Goal: Task Accomplishment & Management: Complete application form

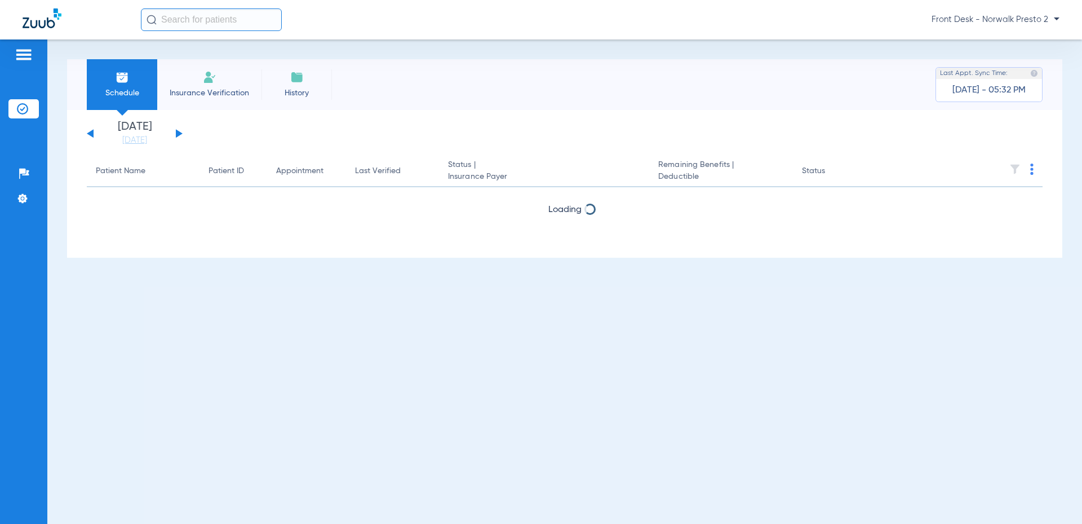
click at [229, 84] on li "Insurance Verification" at bounding box center [209, 84] width 104 height 51
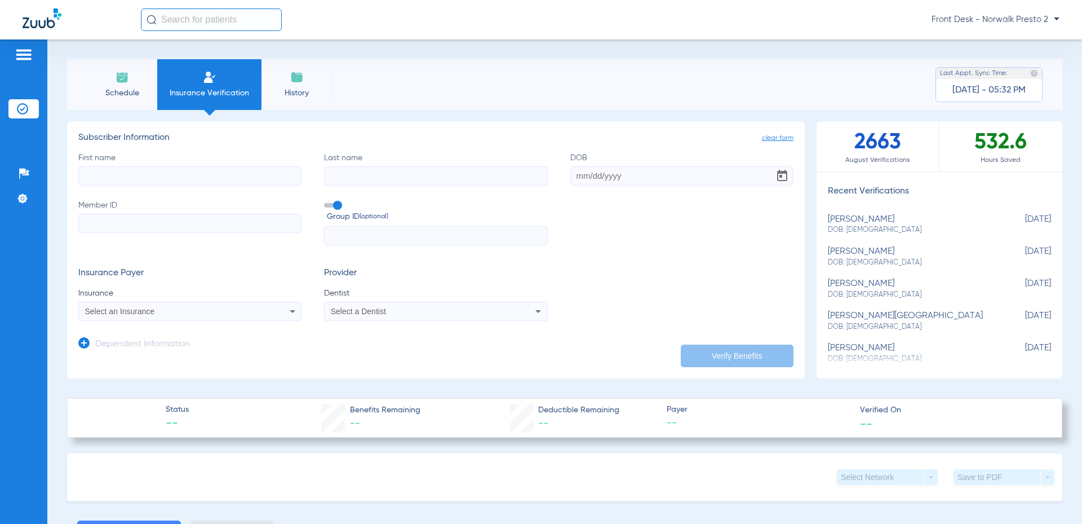
click at [118, 177] on input "First name" at bounding box center [189, 175] width 223 height 19
type input "[PERSON_NAME]"
click at [424, 163] on label "Last name" at bounding box center [435, 168] width 223 height 33
click at [425, 179] on input "Last name" at bounding box center [435, 175] width 223 height 19
type input "[PERSON_NAME]"
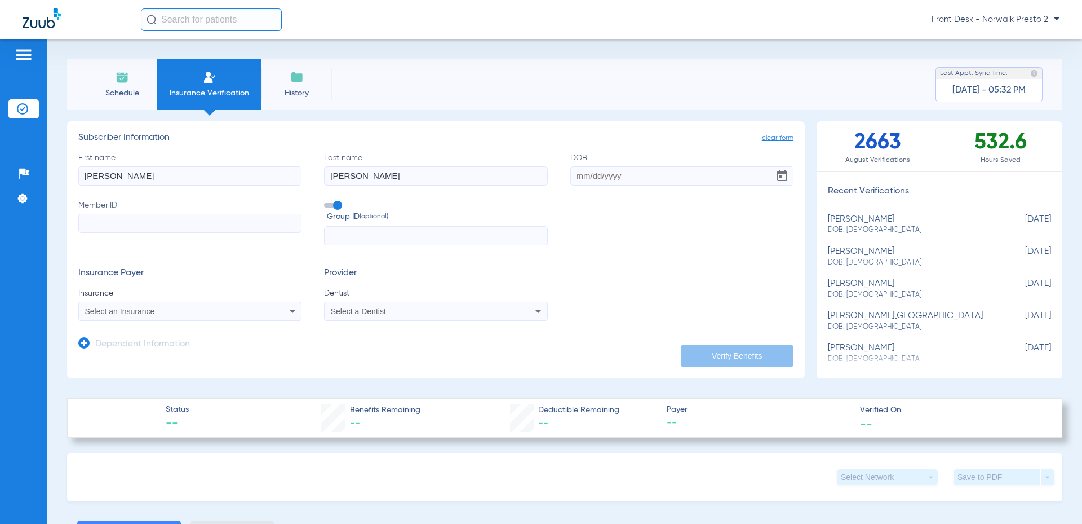
click at [602, 181] on input "DOB" at bounding box center [681, 175] width 223 height 19
type input "[DATE]"
drag, startPoint x: 165, startPoint y: 171, endPoint x: 19, endPoint y: 159, distance: 146.4
click at [19, 159] on div "Patients Insurance Verification Setup Help Center Settings Schedule Insurance V…" at bounding box center [541, 301] width 1082 height 524
drag, startPoint x: 432, startPoint y: 171, endPoint x: 285, endPoint y: 159, distance: 147.0
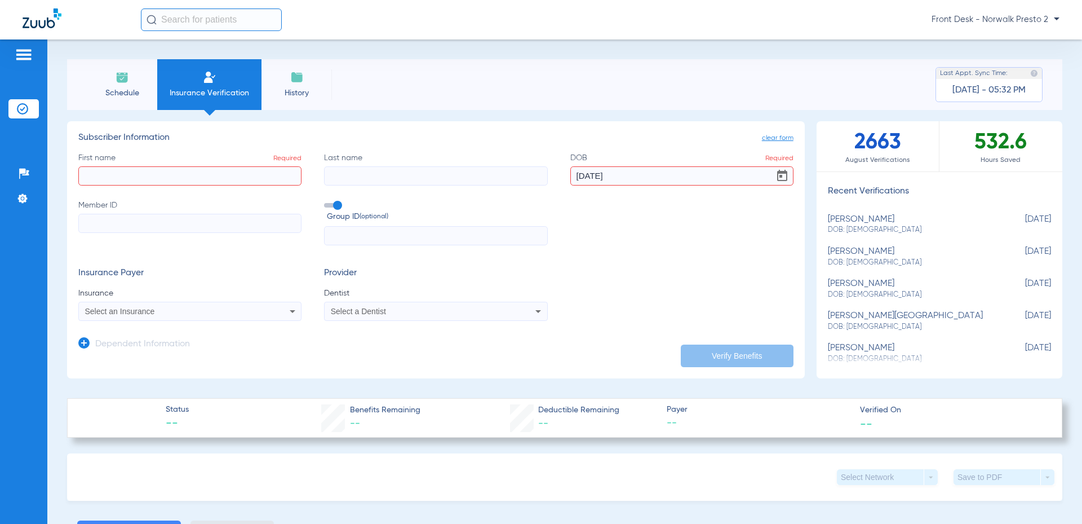
click at [285, 160] on div "First name Required Last name DOB Required [DATE] Member ID Group ID (optional)" at bounding box center [435, 199] width 715 height 94
drag, startPoint x: 631, startPoint y: 170, endPoint x: 536, endPoint y: 159, distance: 95.3
click at [536, 159] on div "First name Required Last name Required DOB Required Member ID Group ID (optiona…" at bounding box center [435, 199] width 715 height 94
click at [176, 163] on label "First name Required" at bounding box center [189, 168] width 223 height 33
click at [176, 166] on input "First name Required" at bounding box center [189, 175] width 223 height 19
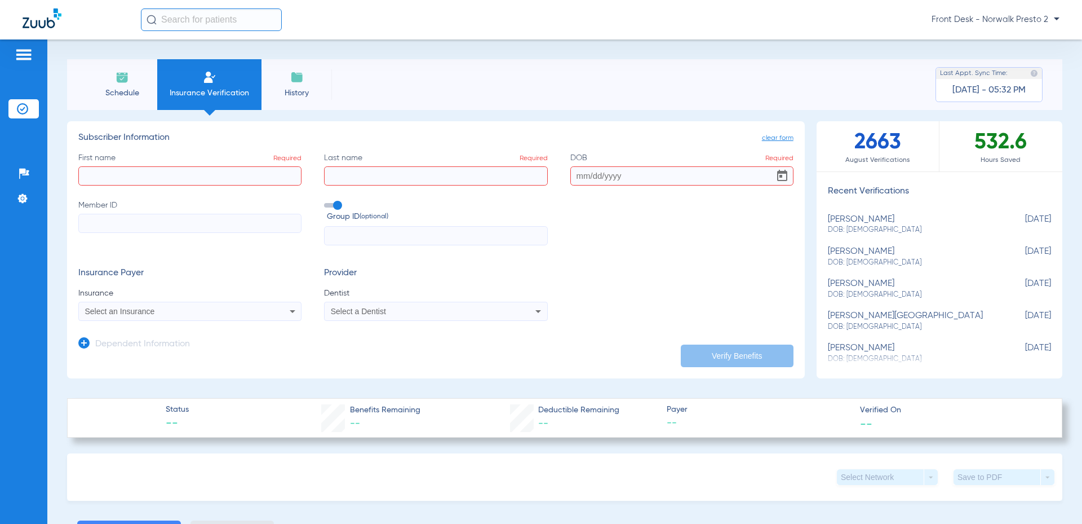
click at [172, 175] on input "First name Required" at bounding box center [189, 175] width 223 height 19
type input "bay"
click at [357, 179] on input "Last name Required" at bounding box center [435, 175] width 223 height 19
click at [362, 178] on input "[PERSON_NAME]" at bounding box center [435, 175] width 223 height 19
type input "[PERSON_NAME]"
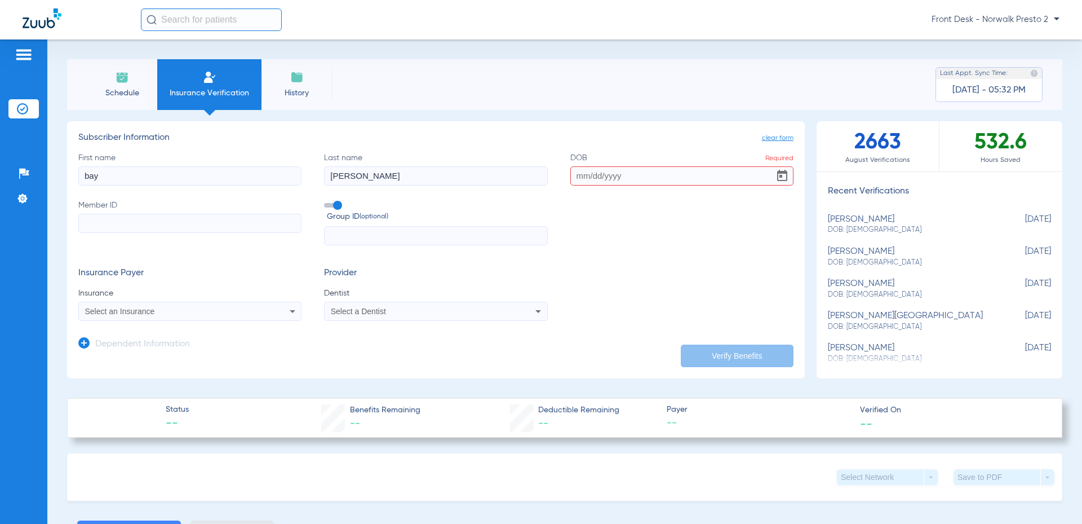
click at [650, 164] on label "DOB Required" at bounding box center [681, 168] width 223 height 33
click at [650, 166] on input "DOB Required" at bounding box center [681, 175] width 223 height 19
type input "[DATE]"
click at [248, 219] on input "Member ID" at bounding box center [189, 223] width 223 height 19
type input "104251432"
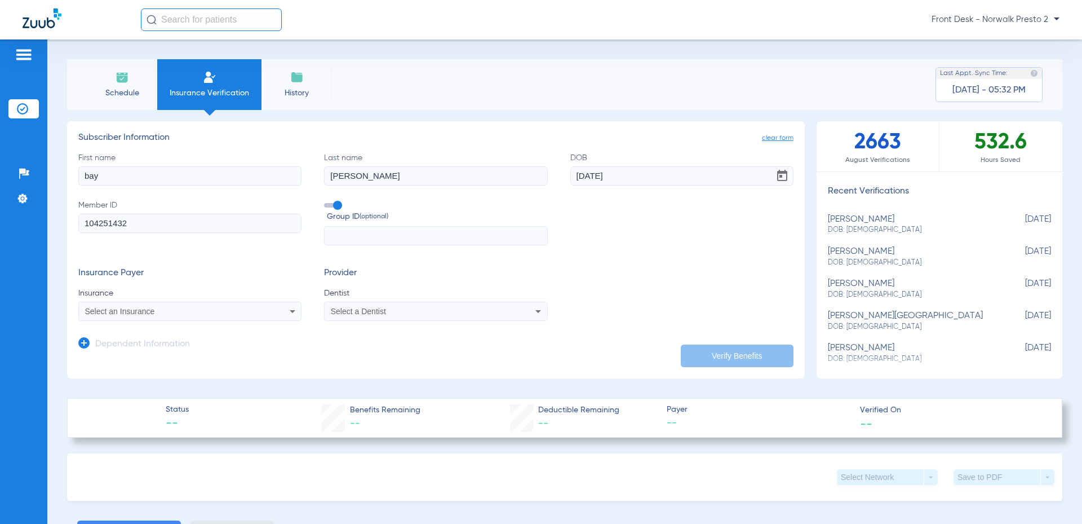
click at [243, 309] on div "Select an Insurance" at bounding box center [169, 311] width 168 height 8
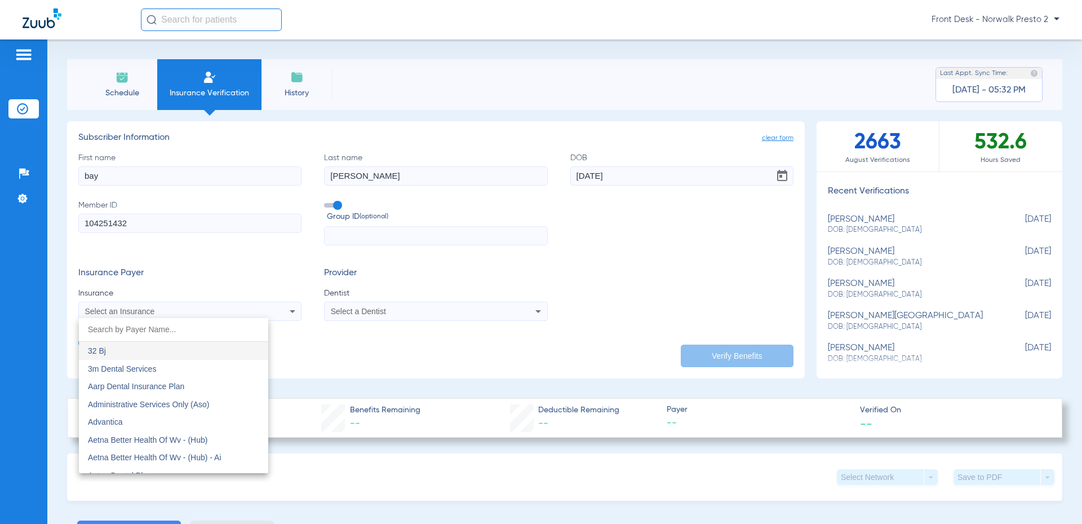
click at [178, 326] on input "dropdown search" at bounding box center [173, 329] width 189 height 23
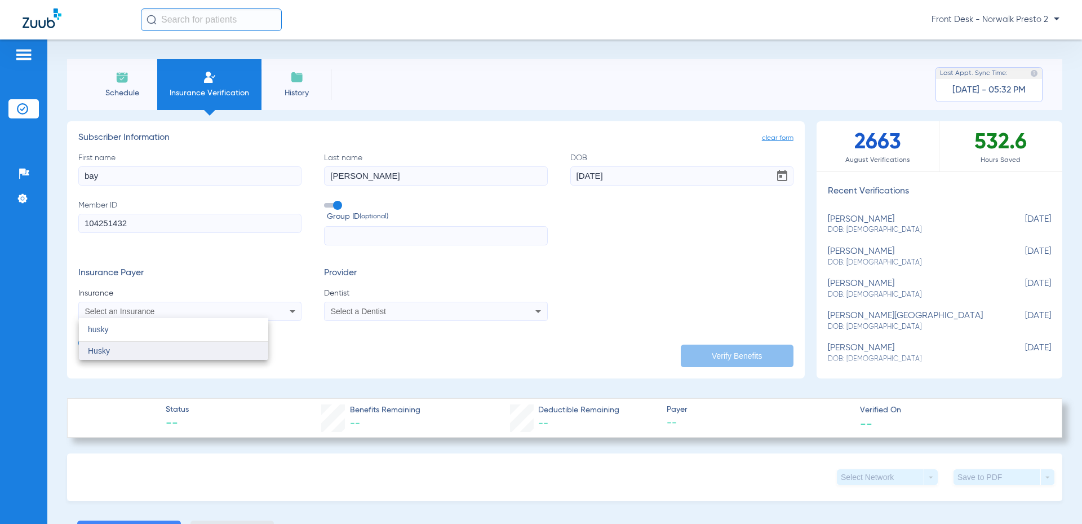
type input "husky"
click at [166, 354] on mat-option "Husky" at bounding box center [173, 350] width 189 height 18
click at [370, 316] on div "Select a Dentist" at bounding box center [436, 311] width 222 height 14
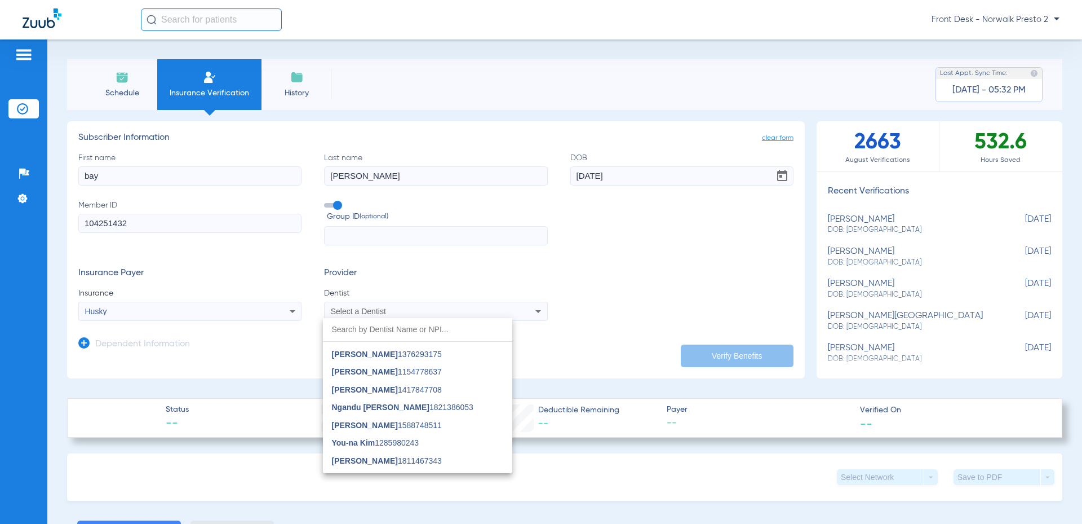
scroll to position [277, 0]
click at [437, 353] on span "Ngandu [PERSON_NAME] 1821386053" at bounding box center [402, 357] width 141 height 8
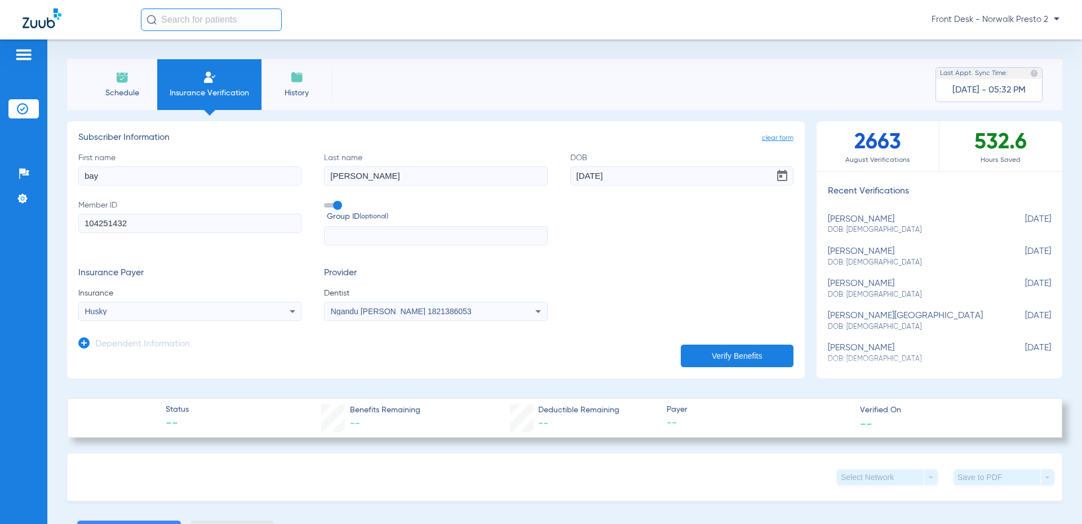
click at [747, 358] on button "Verify Benefits" at bounding box center [737, 355] width 113 height 23
type input "bay"
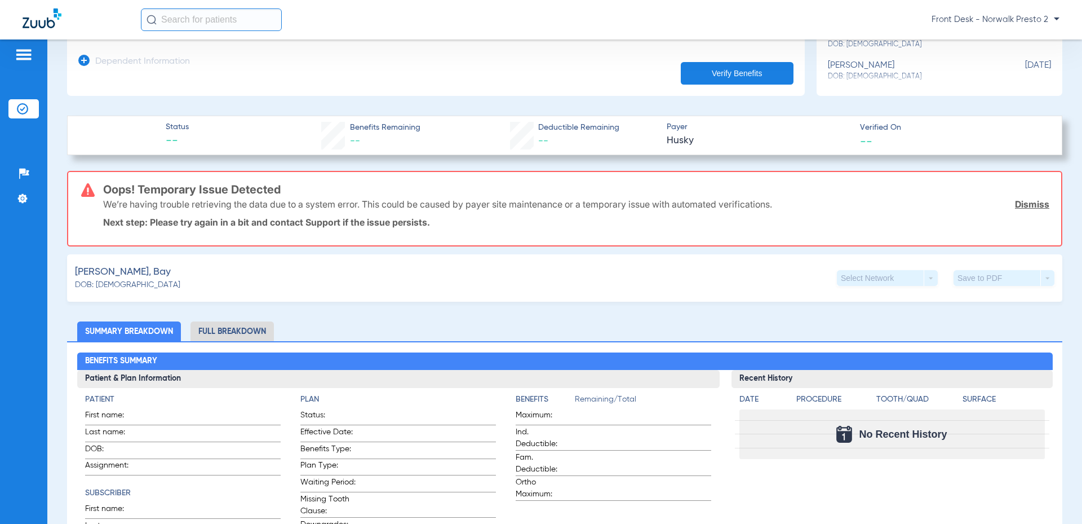
scroll to position [282, 0]
click at [733, 65] on button "Verify Benefits" at bounding box center [737, 74] width 113 height 23
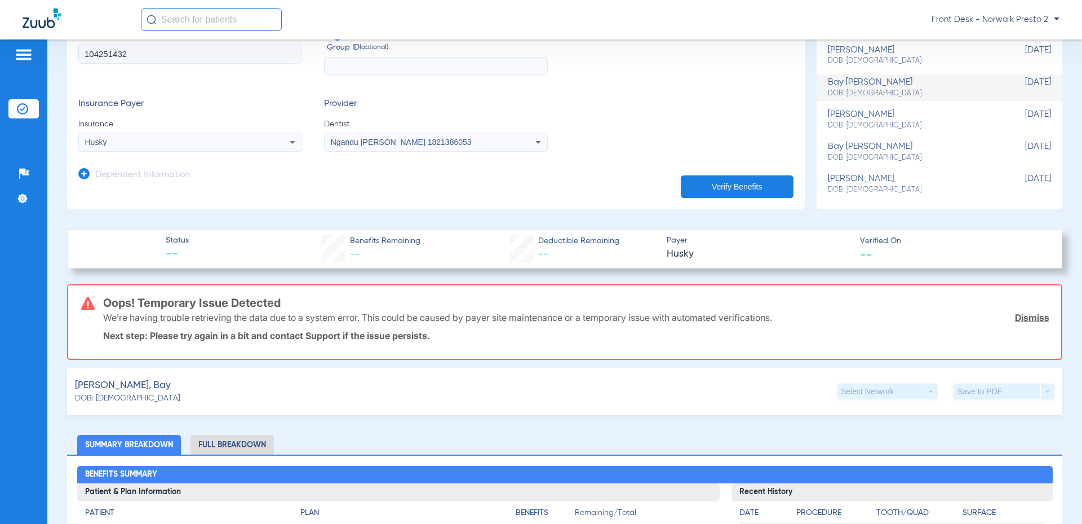
scroll to position [0, 0]
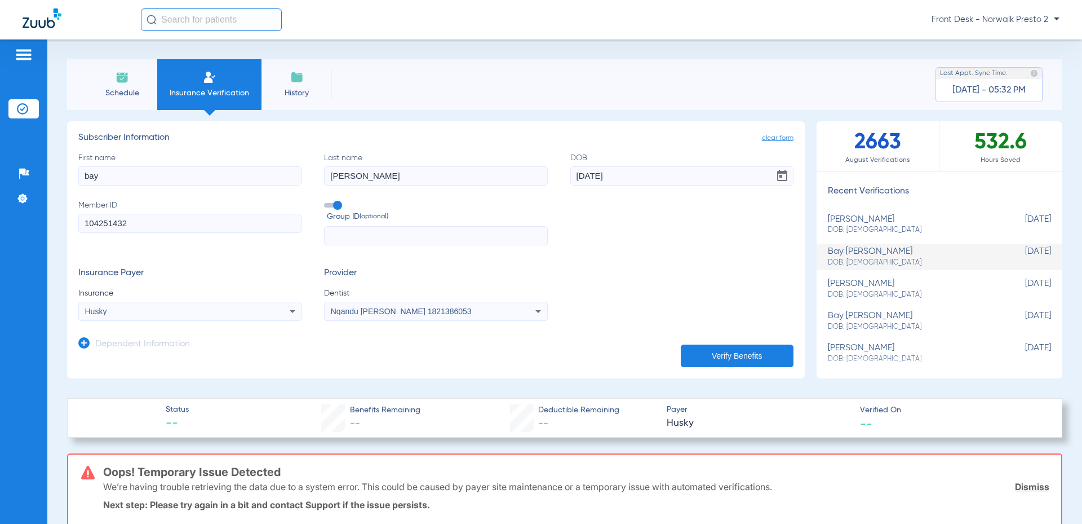
drag, startPoint x: 350, startPoint y: 179, endPoint x: 312, endPoint y: 175, distance: 38.0
click at [312, 175] on div "First name bay Last name [PERSON_NAME] DOB [DEMOGRAPHIC_DATA] Member ID 1042514…" at bounding box center [435, 199] width 715 height 94
type input "[PERSON_NAME]"
click at [706, 352] on button "Verify Benefits" at bounding box center [737, 355] width 113 height 23
click at [163, 174] on input "bay" at bounding box center [189, 175] width 223 height 19
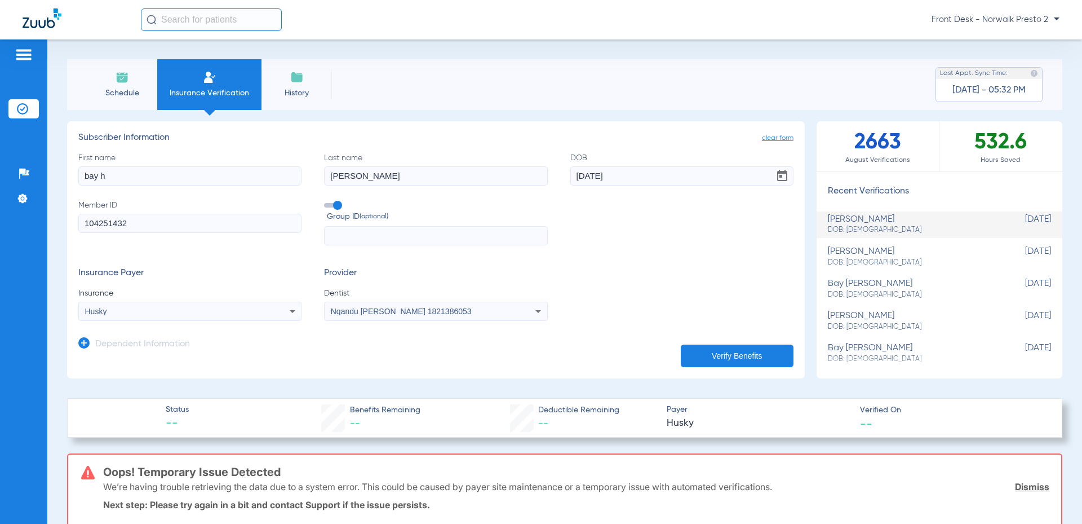
type input "bay h"
click at [326, 174] on input "[PERSON_NAME]" at bounding box center [435, 175] width 223 height 19
type input "[PERSON_NAME]"
click at [710, 360] on button "Verify Benefits" at bounding box center [737, 355] width 113 height 23
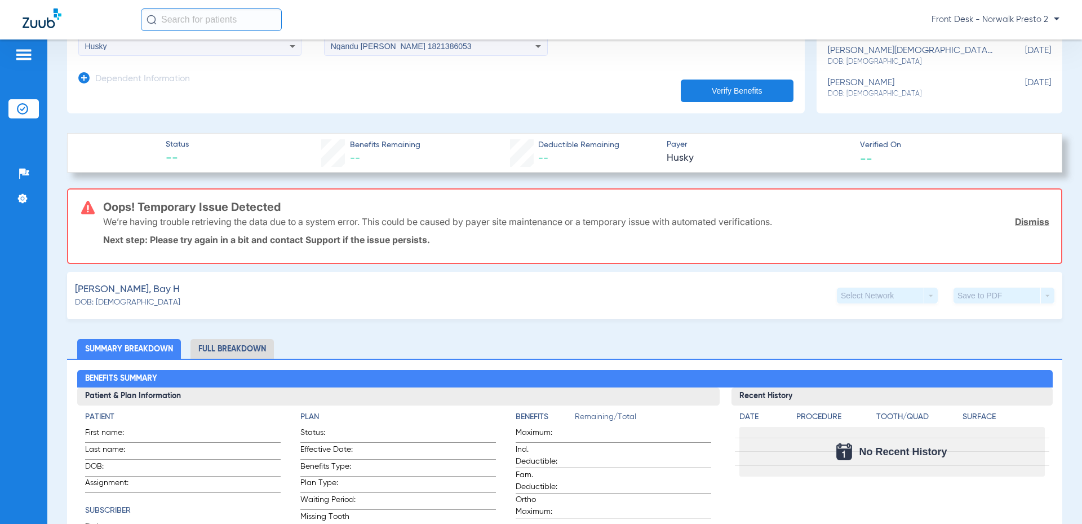
scroll to position [252, 0]
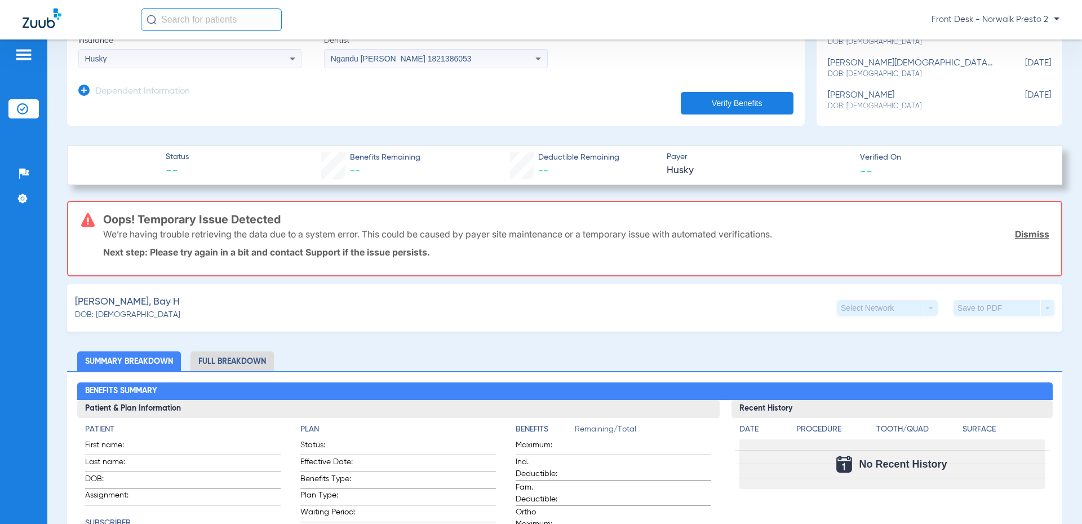
click at [716, 108] on button "Verify Benefits" at bounding box center [737, 103] width 113 height 23
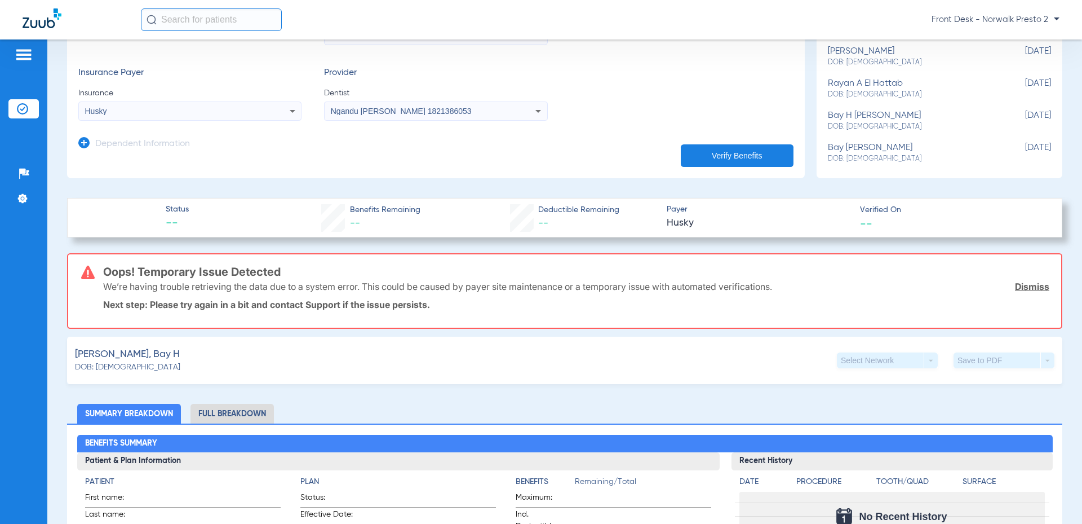
scroll to position [169, 0]
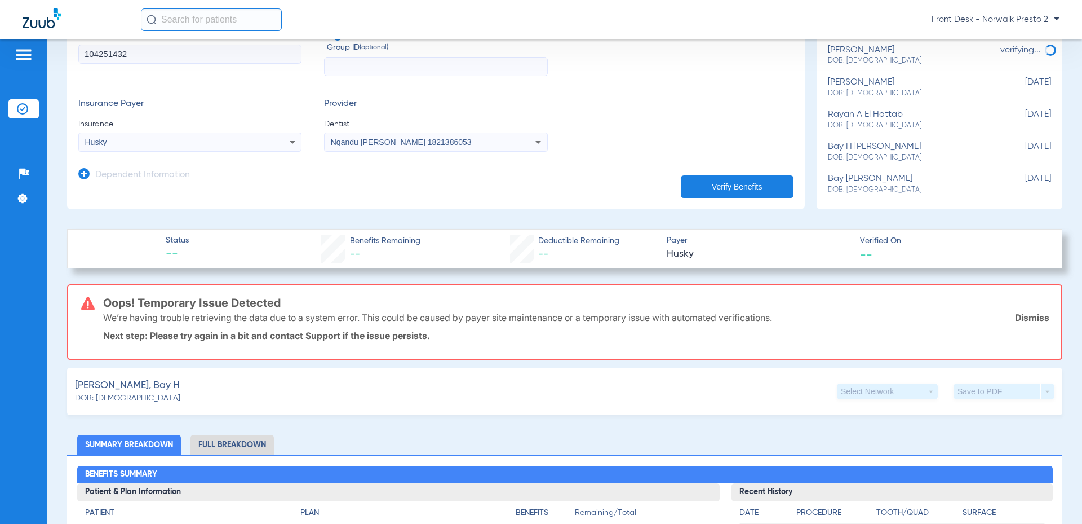
click at [709, 178] on button "Verify Benefits" at bounding box center [737, 186] width 113 height 23
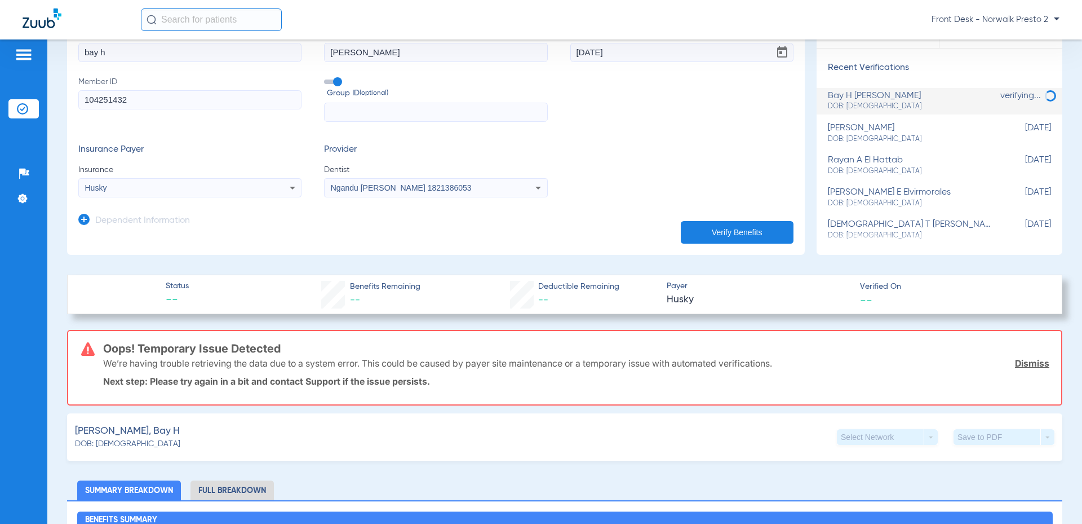
scroll to position [0, 0]
